Goal: Navigation & Orientation: Understand site structure

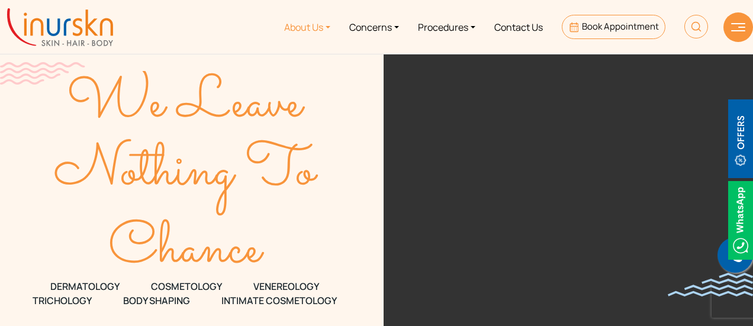
click at [321, 26] on link "About Us" at bounding box center [307, 27] width 65 height 44
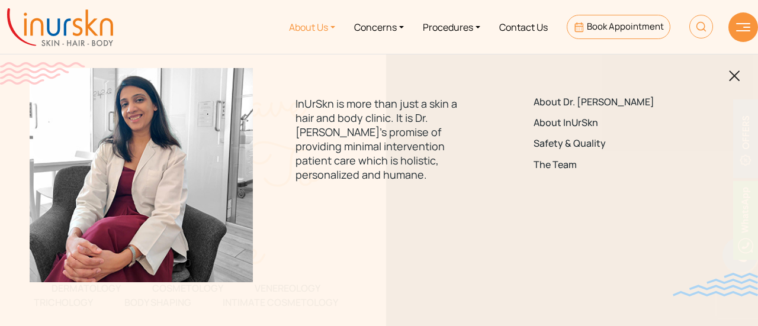
drag, startPoint x: 738, startPoint y: 78, endPoint x: 641, endPoint y: 68, distance: 97.0
click at [738, 78] on img at bounding box center [734, 75] width 11 height 11
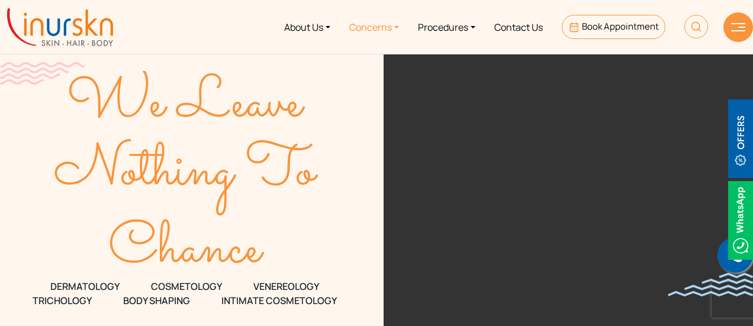
click at [393, 31] on link "Concerns" at bounding box center [374, 27] width 69 height 44
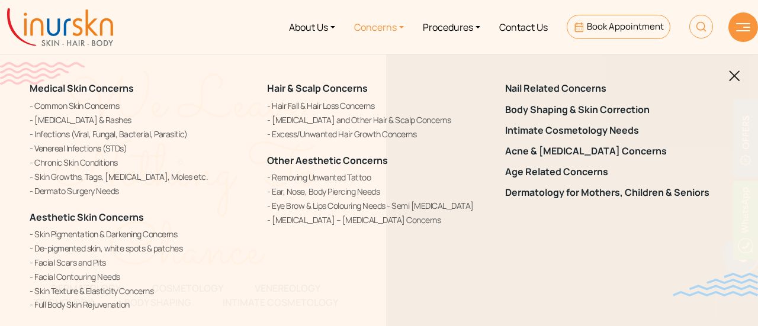
click at [400, 28] on link "Concerns" at bounding box center [379, 27] width 69 height 44
click at [400, 27] on link "Concerns" at bounding box center [379, 27] width 69 height 44
click at [242, 32] on ul "About Us Concerns Procedures Contact Us Book Appointment" at bounding box center [423, 27] width 600 height 44
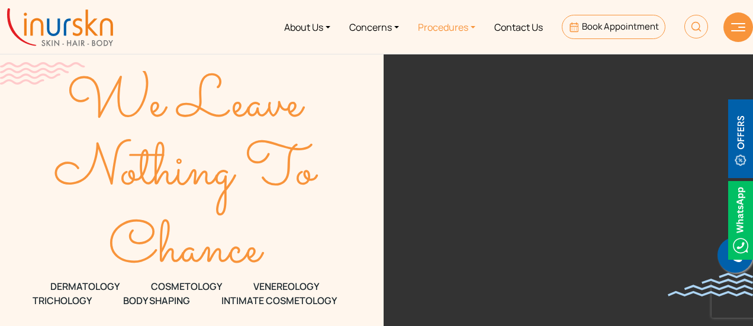
click at [445, 19] on link "Procedures" at bounding box center [447, 27] width 76 height 44
